Goal: Information Seeking & Learning: Learn about a topic

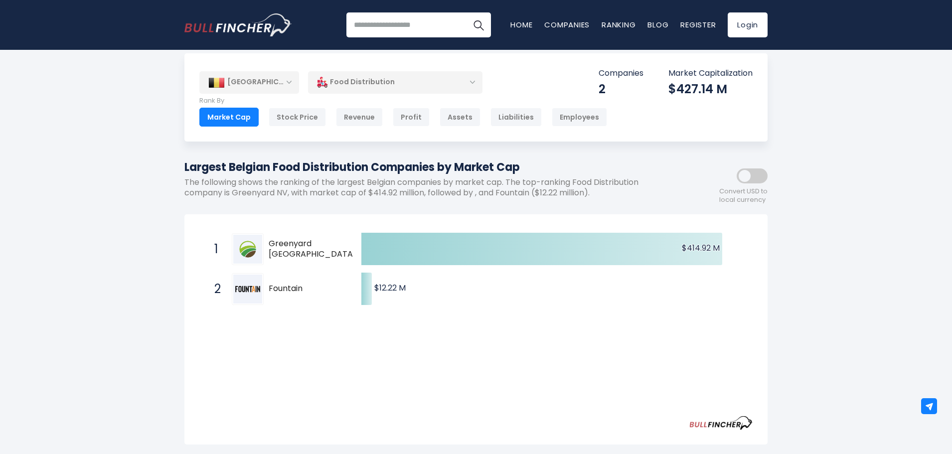
scroll to position [50, 0]
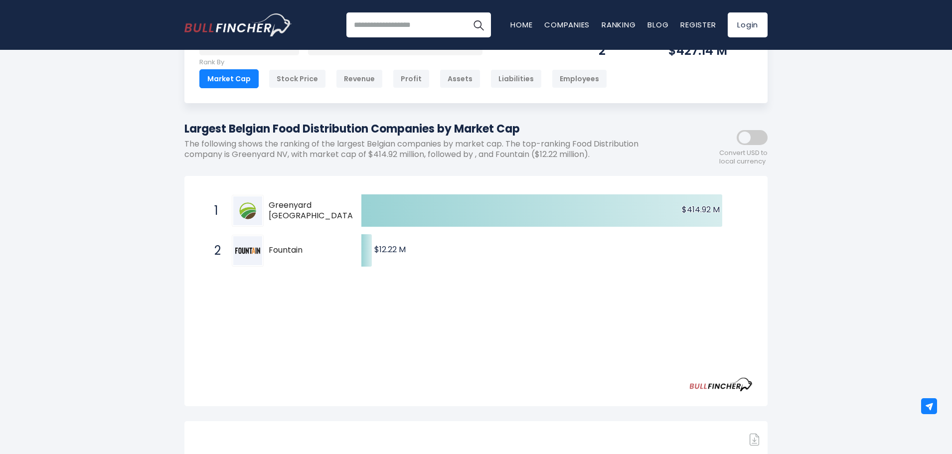
click at [303, 210] on span "Greenyard NV" at bounding box center [313, 210] width 88 height 21
click at [245, 207] on img at bounding box center [247, 210] width 29 height 29
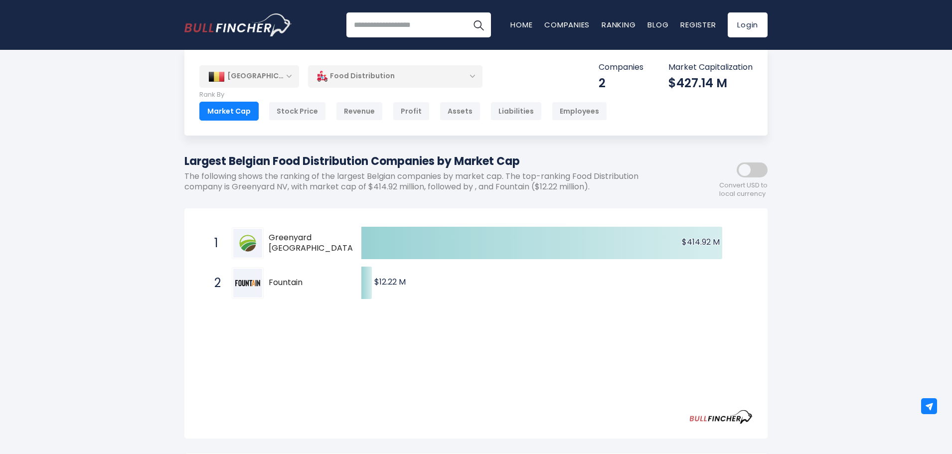
scroll to position [0, 0]
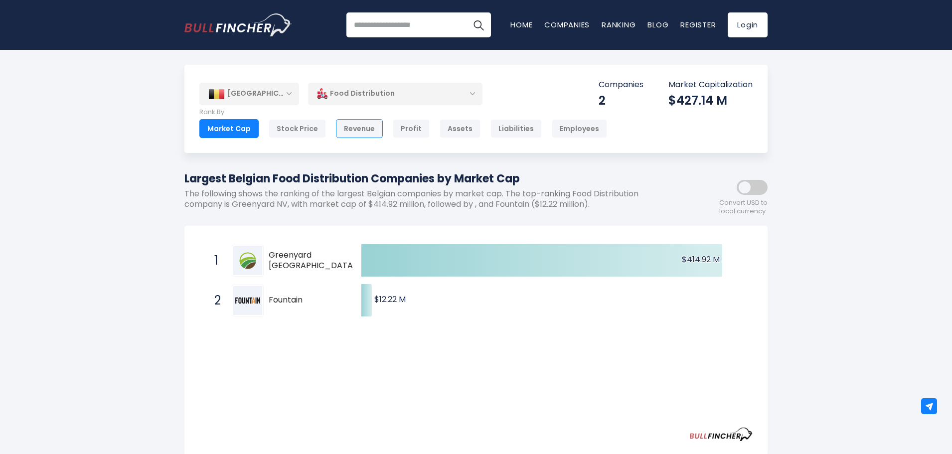
click at [350, 130] on div "Revenue" at bounding box center [359, 128] width 47 height 19
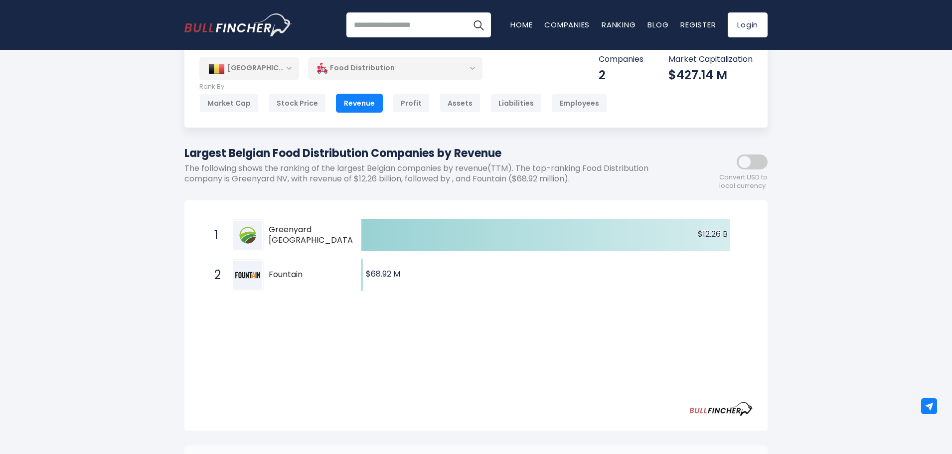
scroll to position [50, 0]
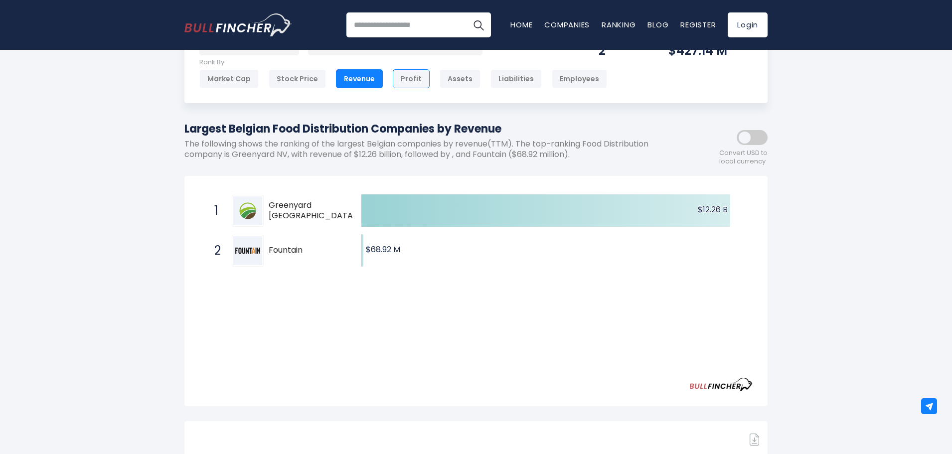
click at [415, 75] on div "Profit" at bounding box center [411, 78] width 37 height 19
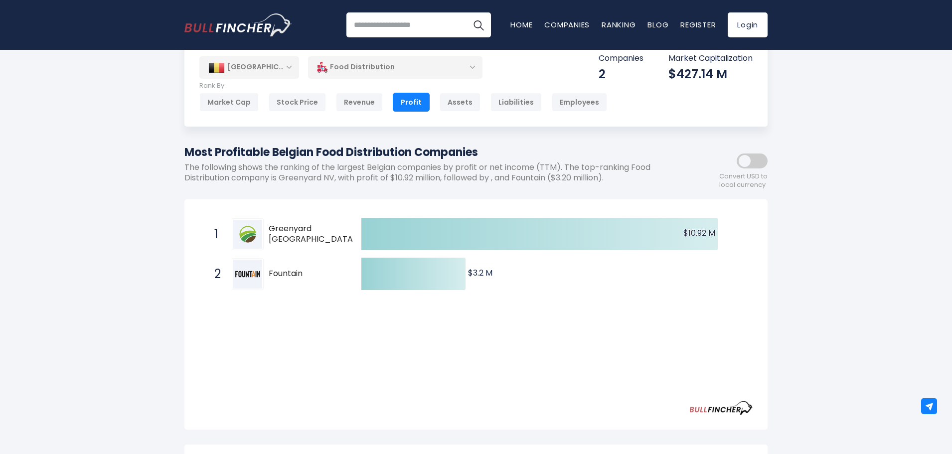
scroll to position [50, 0]
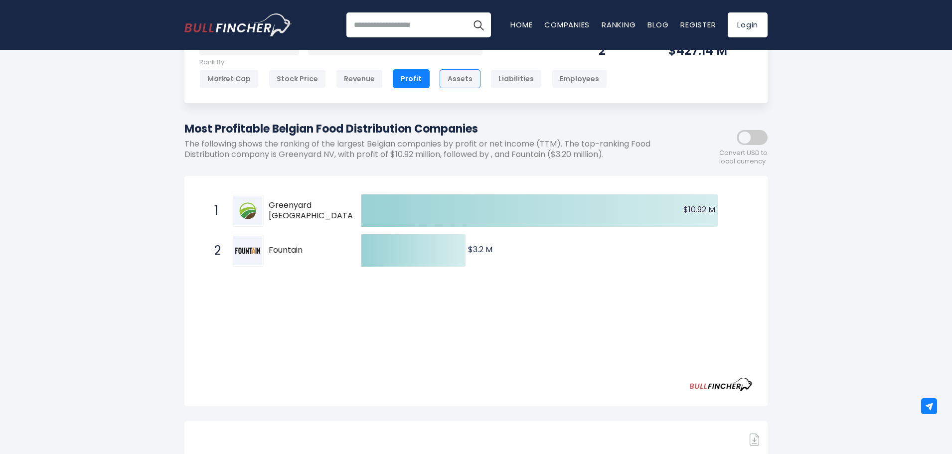
click at [457, 81] on div "Assets" at bounding box center [459, 78] width 41 height 19
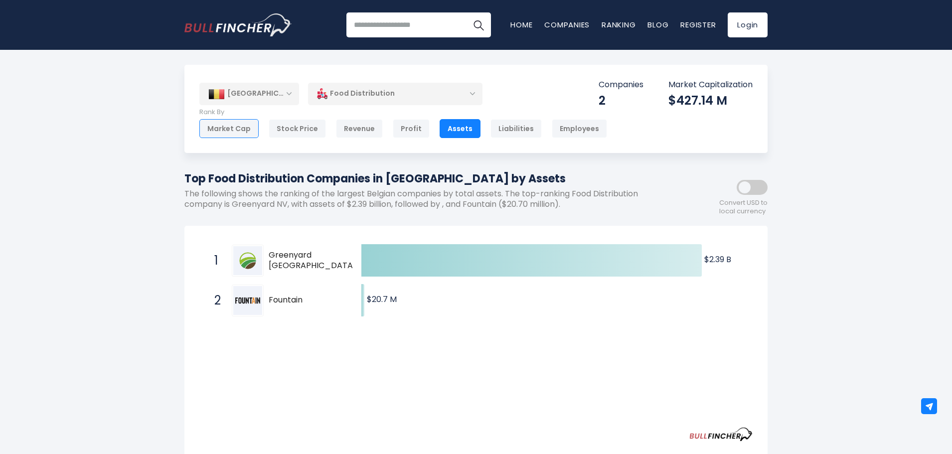
click at [224, 126] on div "Market Cap" at bounding box center [228, 128] width 59 height 19
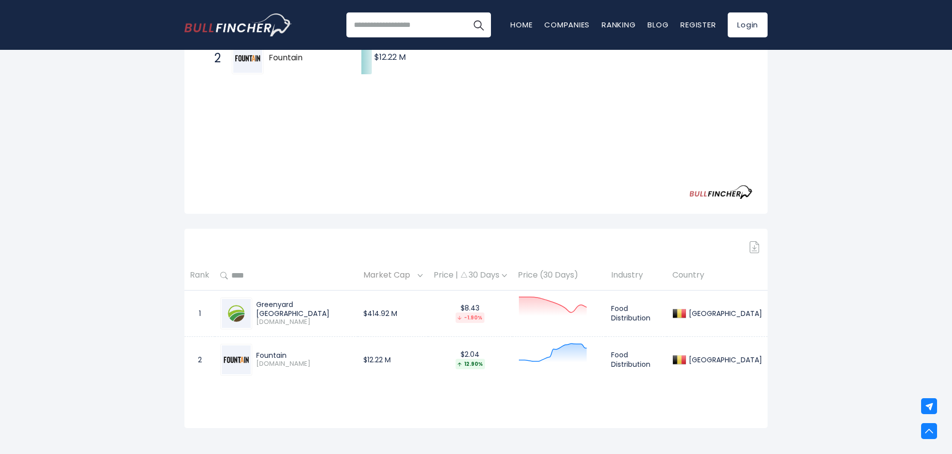
scroll to position [249, 0]
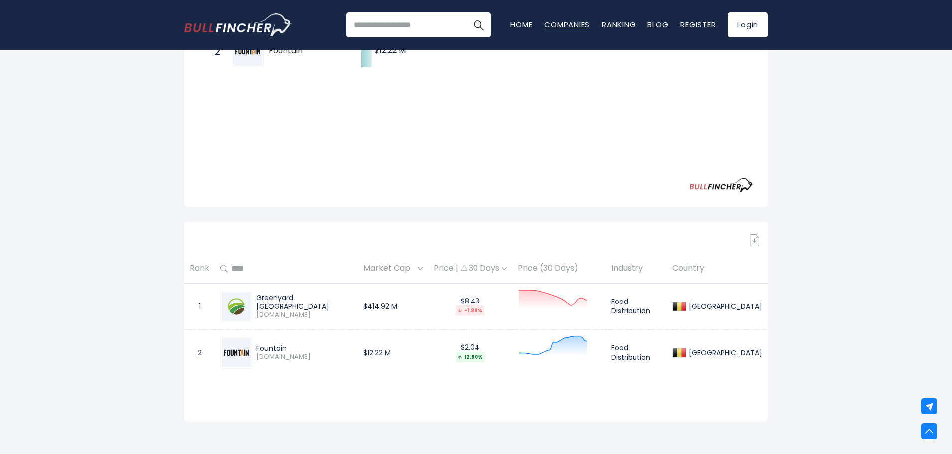
click at [571, 22] on link "Companies" at bounding box center [566, 24] width 45 height 10
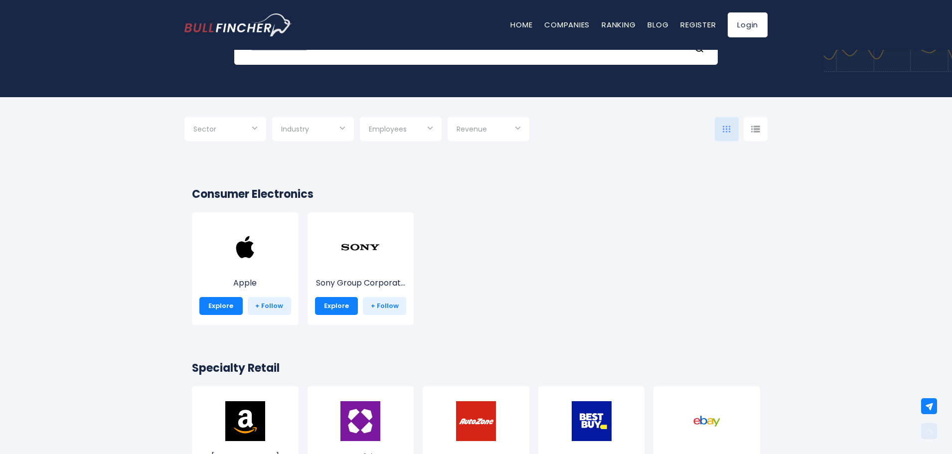
scroll to position [100, 0]
